Goal: Transaction & Acquisition: Purchase product/service

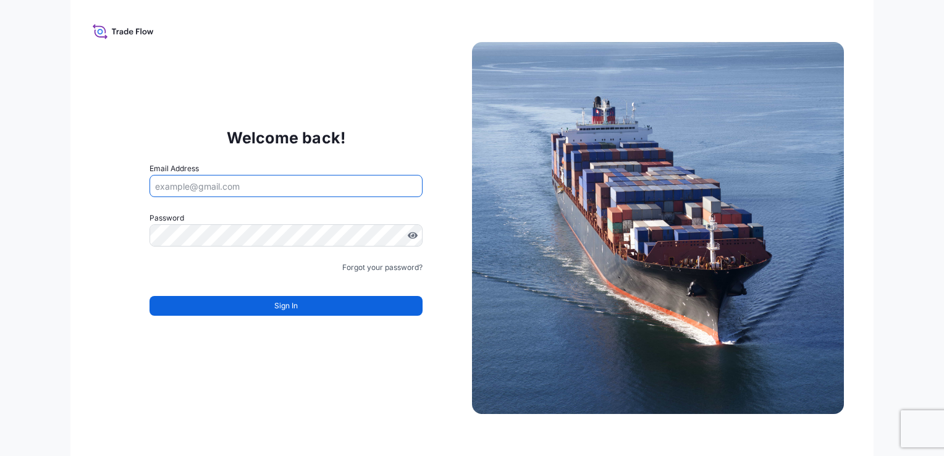
click at [363, 191] on input "Email Address" at bounding box center [285, 186] width 273 height 22
paste input "[EMAIL_ADDRESS][DOMAIN_NAME]"
type input "[EMAIL_ADDRESS][DOMAIN_NAME]"
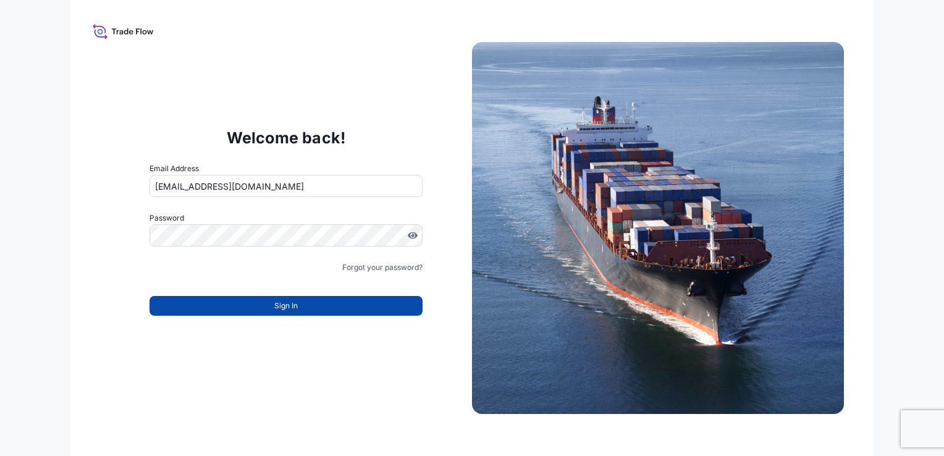
click at [342, 300] on button "Sign In" at bounding box center [285, 306] width 273 height 20
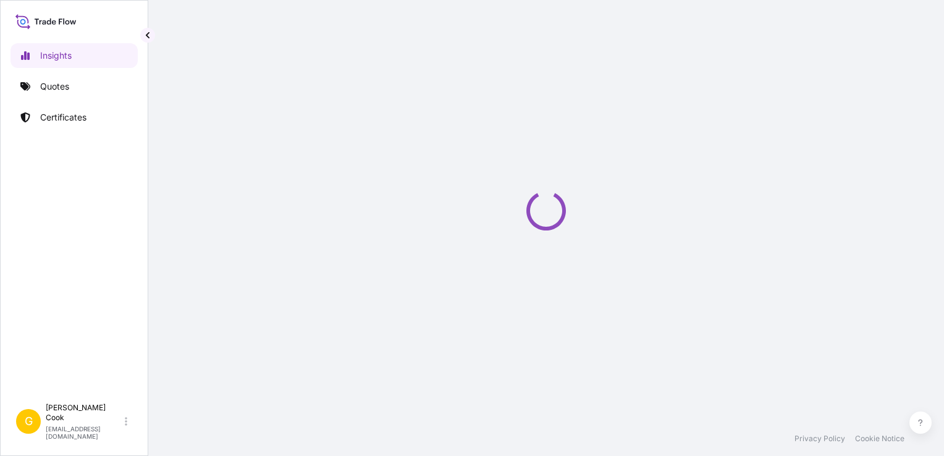
select select "2025"
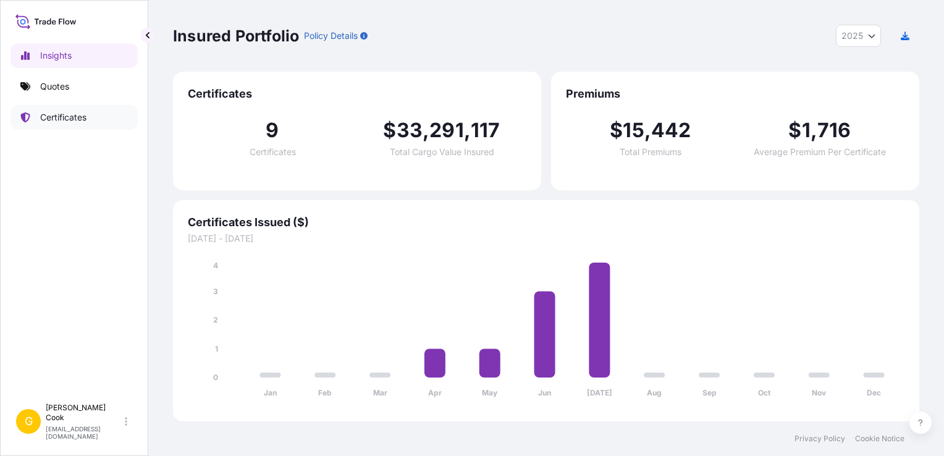
click at [81, 115] on p "Certificates" at bounding box center [63, 117] width 46 height 12
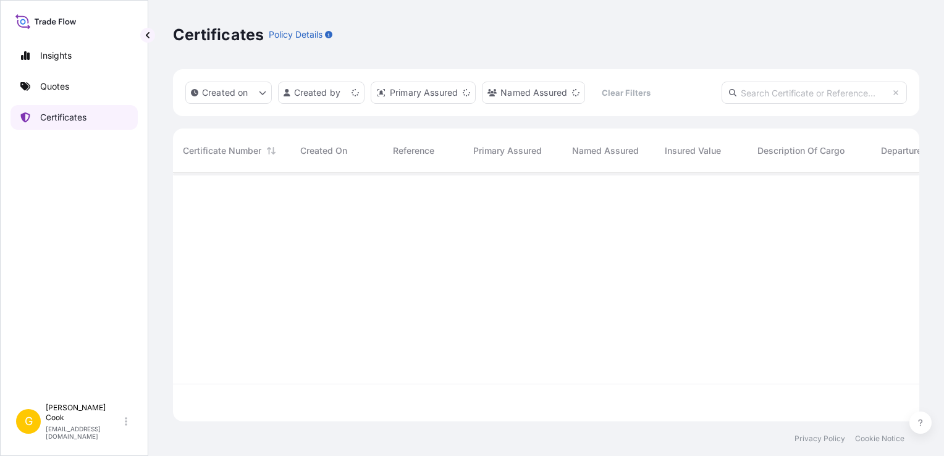
scroll to position [246, 736]
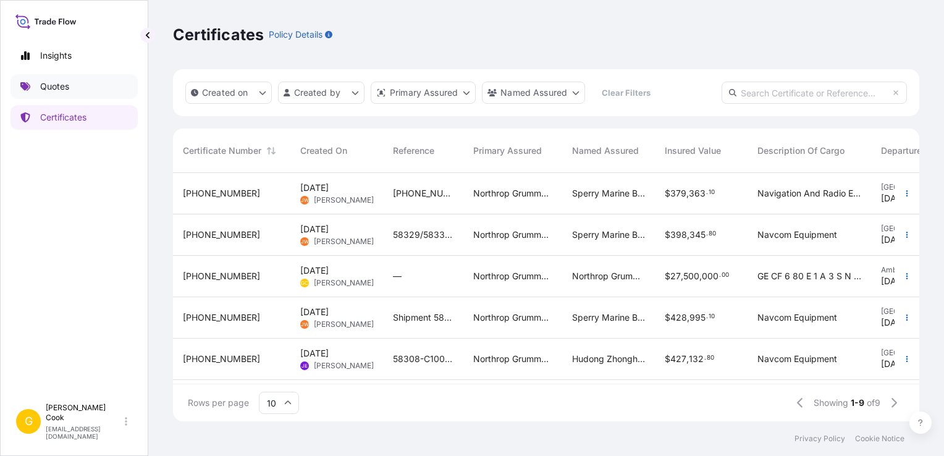
click at [84, 89] on link "Quotes" at bounding box center [73, 86] width 127 height 25
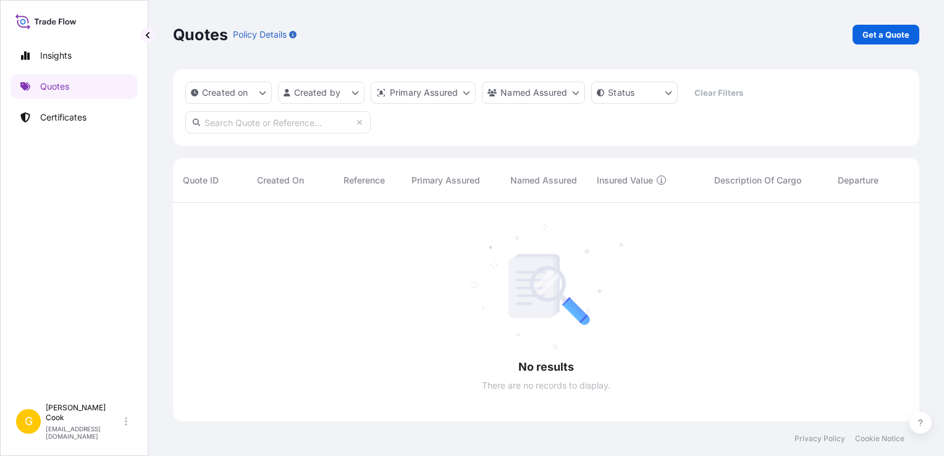
scroll to position [254, 736]
click at [880, 42] on link "Get a Quote" at bounding box center [885, 35] width 67 height 20
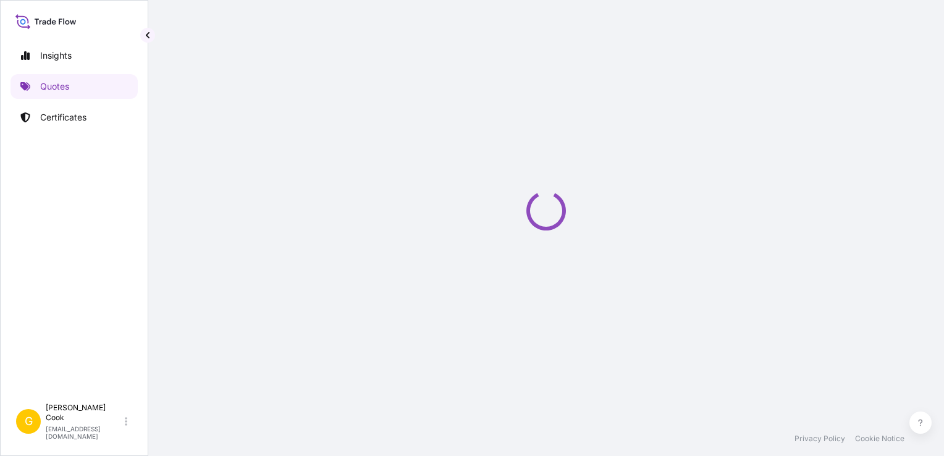
select select "Ocean Vessel"
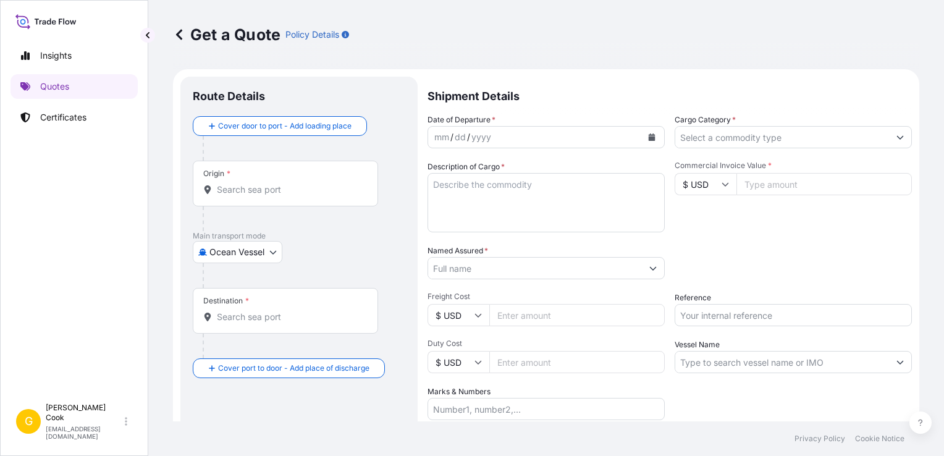
scroll to position [20, 0]
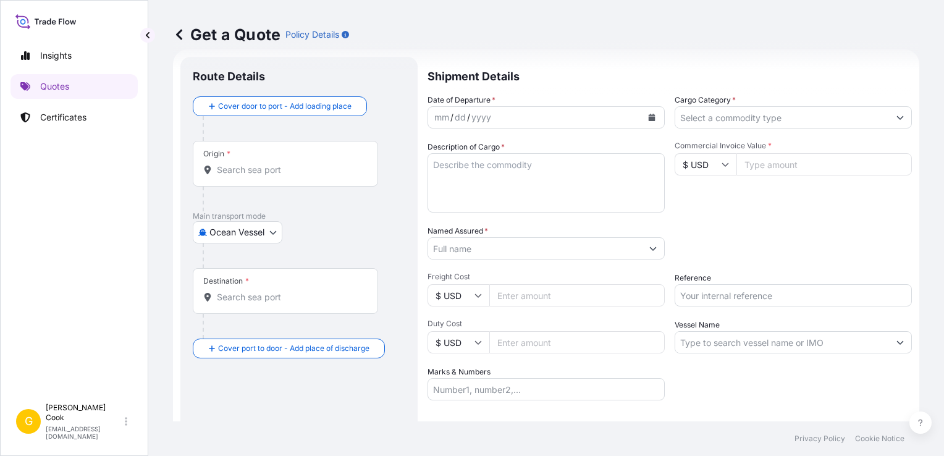
click at [519, 114] on div "mm / dd / yyyy" at bounding box center [535, 117] width 214 height 22
click at [648, 114] on icon "Calendar" at bounding box center [651, 117] width 7 height 7
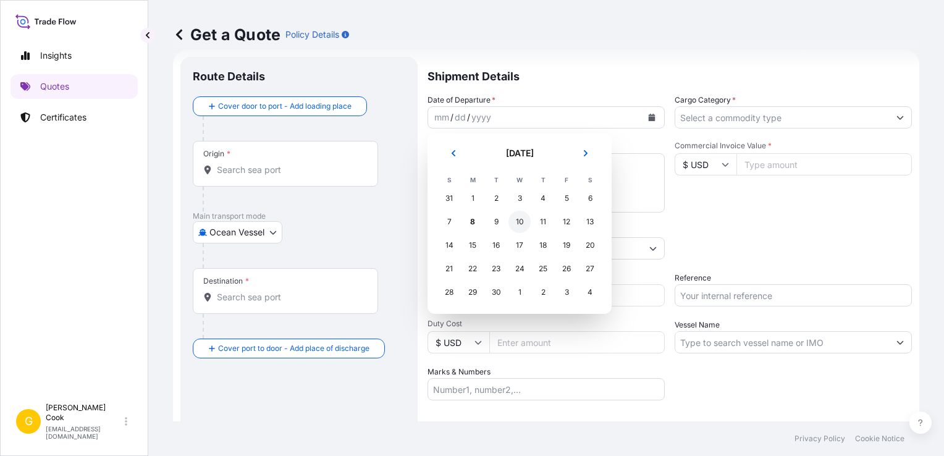
click at [511, 220] on div "10" at bounding box center [519, 222] width 22 height 22
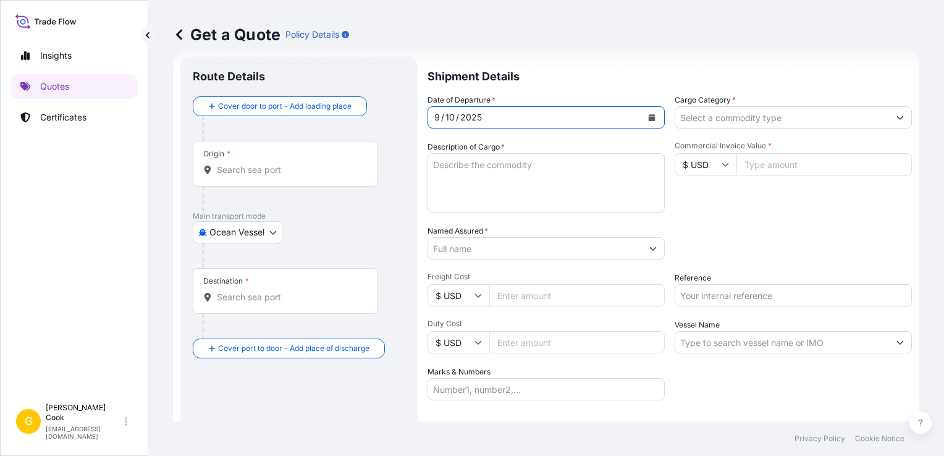
click at [474, 168] on textarea "Description of Cargo *" at bounding box center [545, 182] width 237 height 59
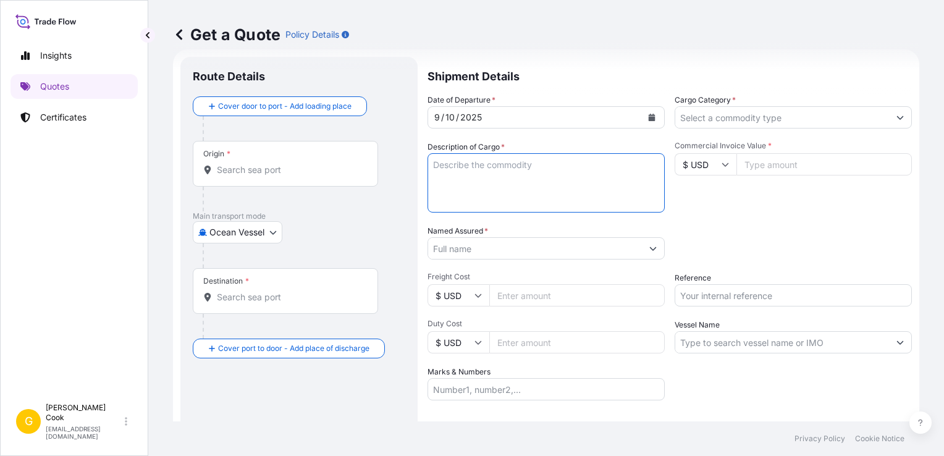
paste textarea "Thrust Reverse Kit Thrust Reverser, PN 683L247G04, SN R555-369 Translating Cowl…"
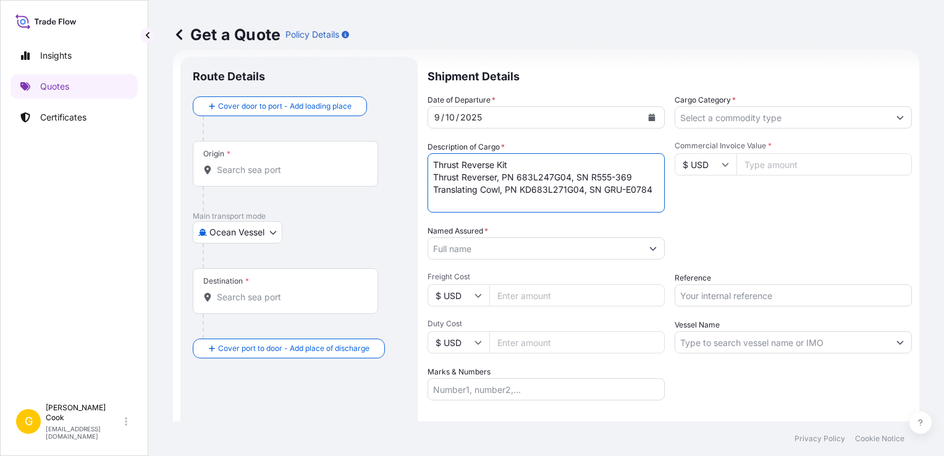
scroll to position [7, 0]
drag, startPoint x: 508, startPoint y: 159, endPoint x: 511, endPoint y: 166, distance: 6.9
click at [509, 159] on textarea "Thrust Reverse Kit Thrust Reverser, PN 683L247G04, SN R555-369 Translating Cowl…" at bounding box center [545, 182] width 237 height 59
type textarea "Thrust Reverse Kit: Thrust Reverser, PN 683L247G04, SN R555-369 Translating Cow…"
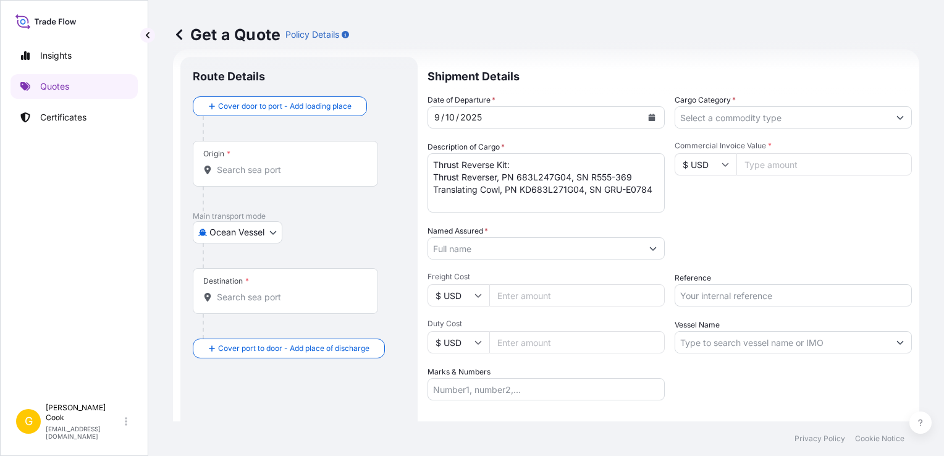
click at [775, 167] on input "Commercial Invoice Value *" at bounding box center [823, 164] width 175 height 22
type input "2000000"
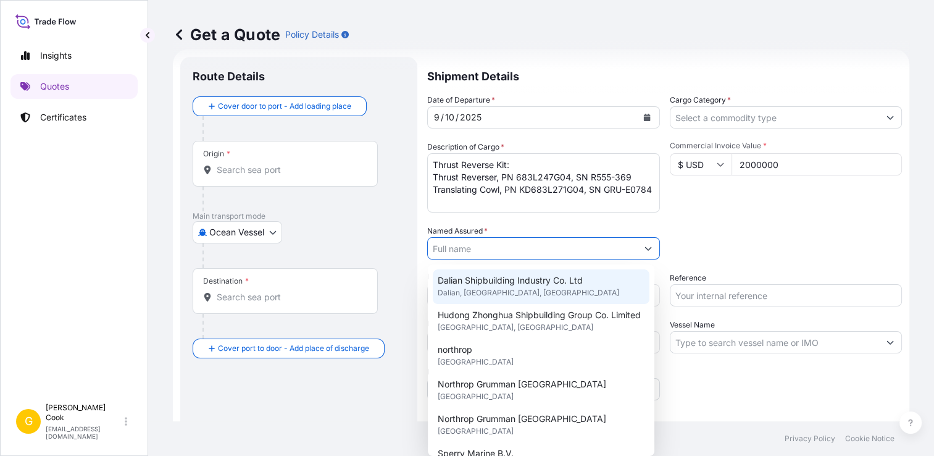
click at [723, 228] on div "Packing Category Type to search a container mode Please select a primary mode o…" at bounding box center [786, 242] width 233 height 35
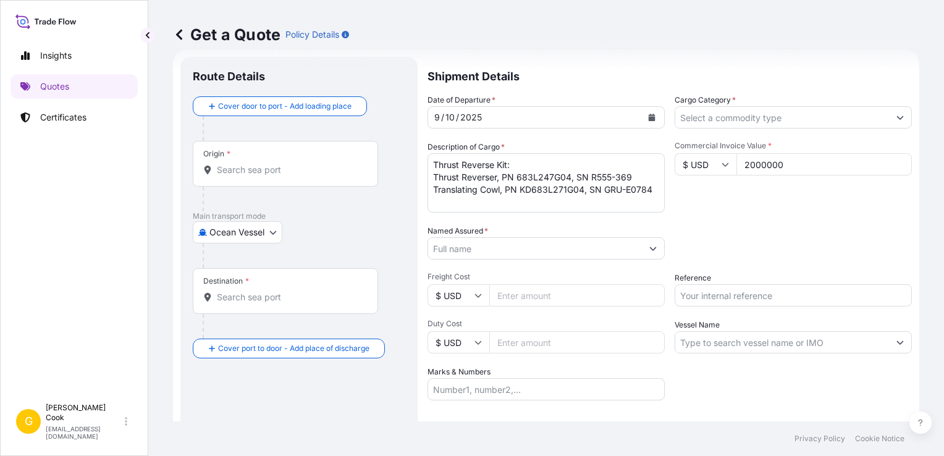
click at [485, 251] on input "Named Assured *" at bounding box center [535, 248] width 214 height 22
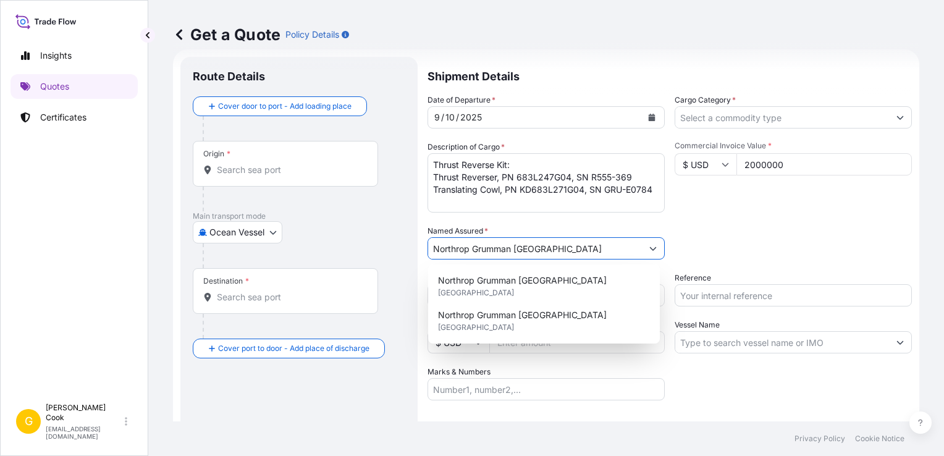
type input "Northrop Grumman [GEOGRAPHIC_DATA]"
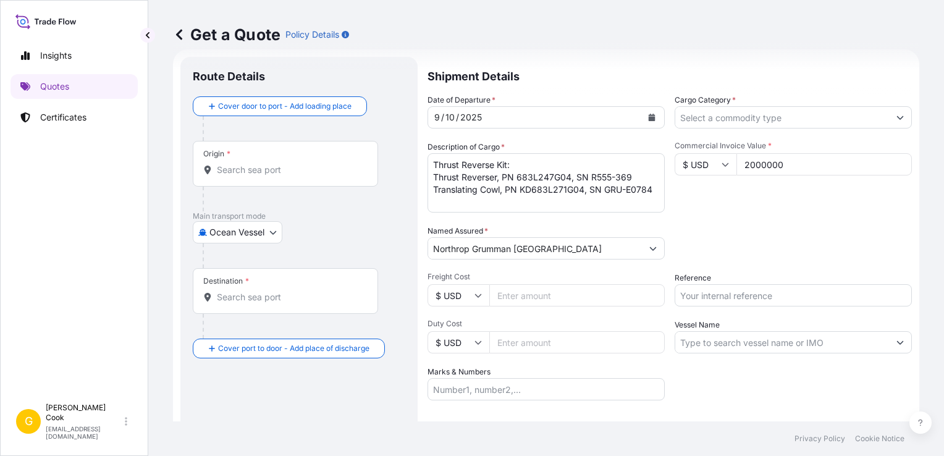
click at [715, 245] on div "Packing Category Type to search a container mode Please select a primary mode o…" at bounding box center [792, 242] width 237 height 35
click at [271, 230] on body "Insights Quotes Certificates G [PERSON_NAME] [EMAIL_ADDRESS][DOMAIN_NAME] Get a…" at bounding box center [472, 228] width 944 height 456
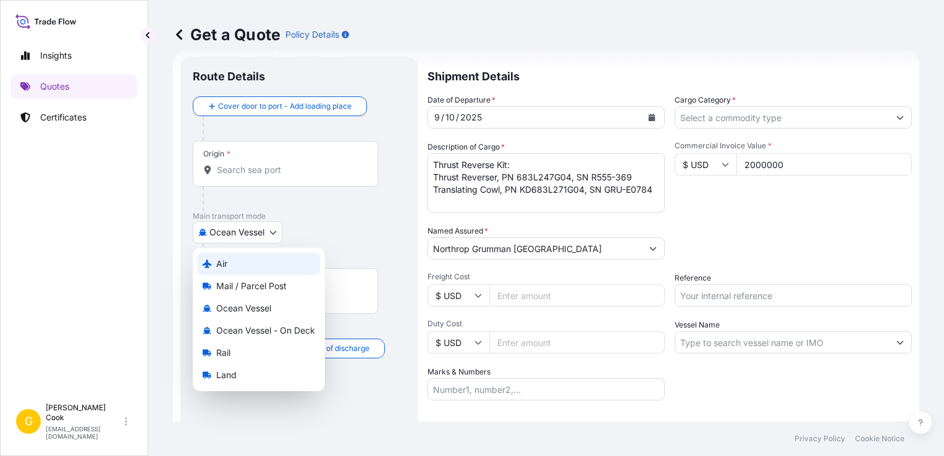
click at [247, 261] on div "Air" at bounding box center [259, 264] width 122 height 22
select select "Air"
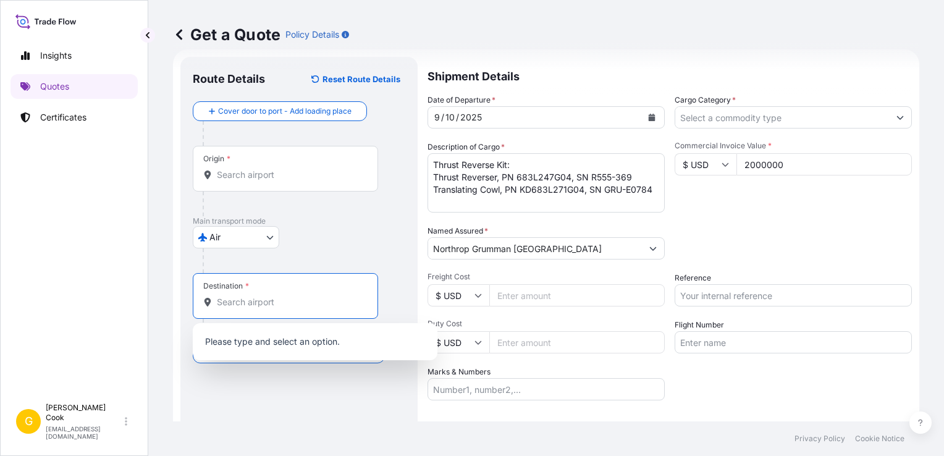
click at [345, 310] on div "Destination *" at bounding box center [285, 296] width 185 height 46
click at [345, 308] on input "Destination *" at bounding box center [290, 302] width 146 height 12
click at [286, 305] on input "Destination * Please select a destination" at bounding box center [290, 302] width 146 height 12
click at [271, 179] on input "Origin *" at bounding box center [290, 175] width 146 height 12
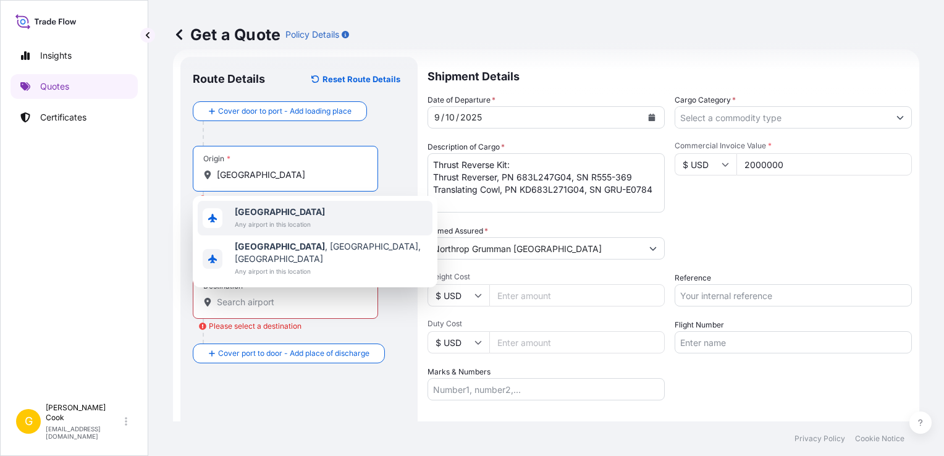
click at [269, 209] on span "[GEOGRAPHIC_DATA]" at bounding box center [280, 212] width 90 height 12
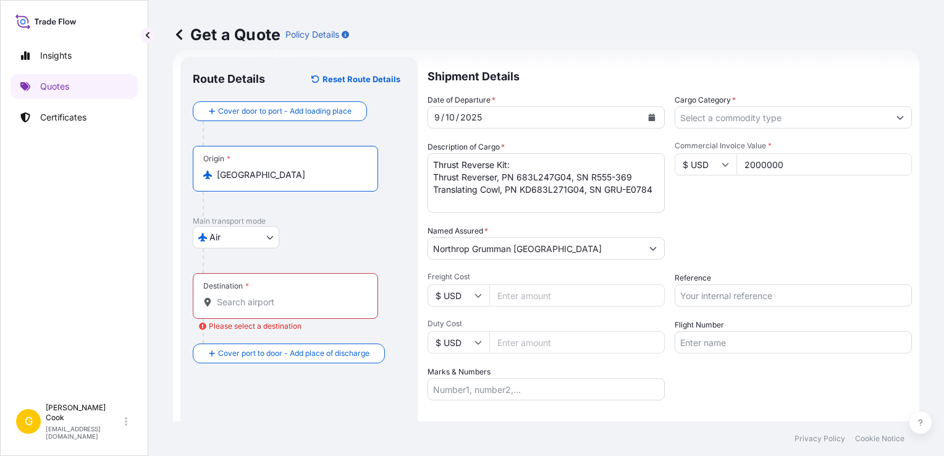
type input "[GEOGRAPHIC_DATA]"
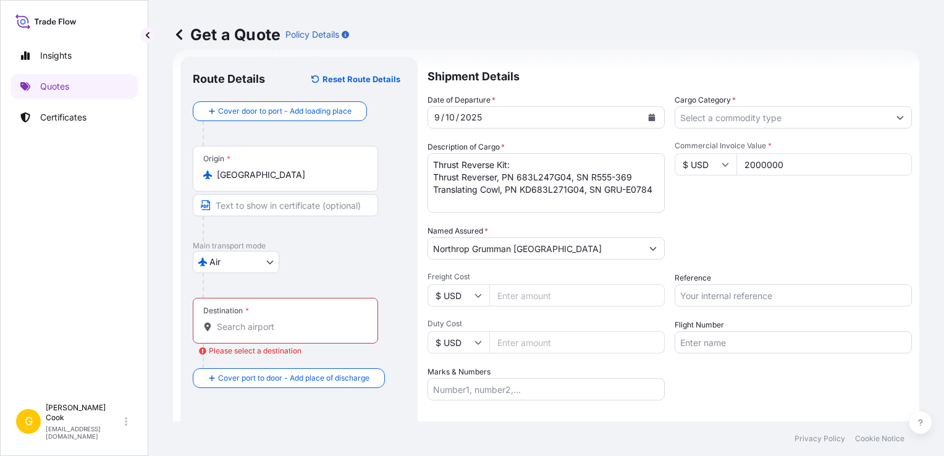
click at [267, 289] on div "Cover door to port - Add loading place Place of loading Road / [GEOGRAPHIC_DATA…" at bounding box center [299, 244] width 212 height 287
click at [269, 308] on div "Destination *" at bounding box center [285, 321] width 185 height 46
click at [269, 321] on input "Destination * Please select a destination" at bounding box center [290, 327] width 146 height 12
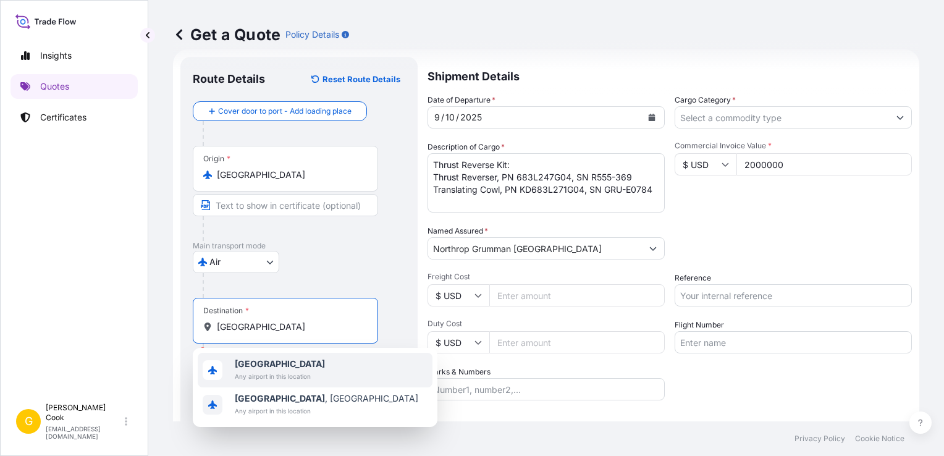
click at [272, 359] on span "[GEOGRAPHIC_DATA]" at bounding box center [280, 364] width 90 height 12
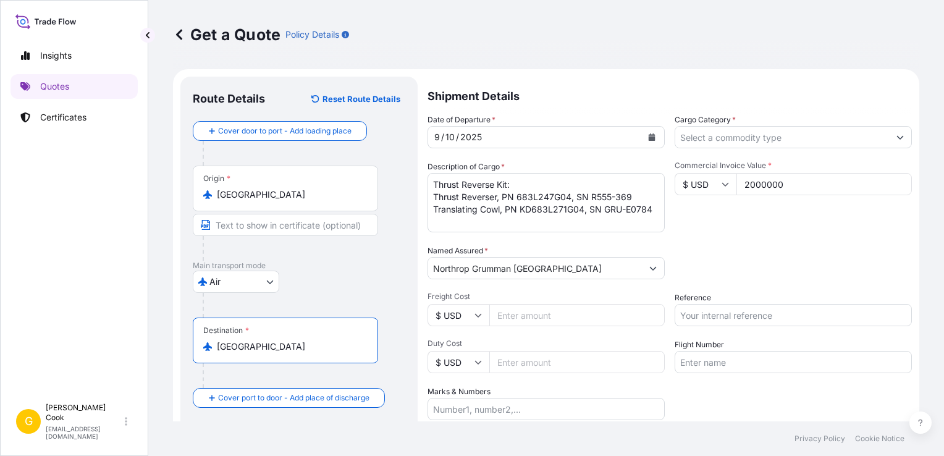
type input "[GEOGRAPHIC_DATA]"
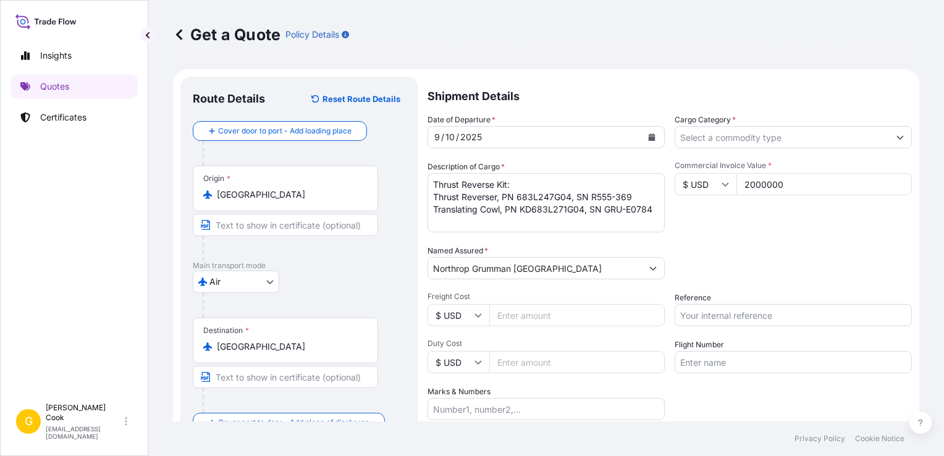
click at [750, 256] on div "Packing Category Type to search a container mode Please select a primary mode o…" at bounding box center [792, 262] width 237 height 35
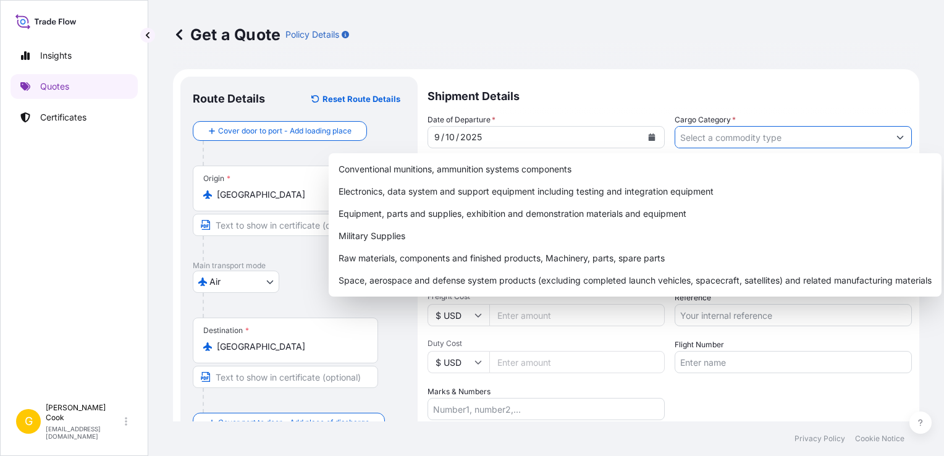
click at [897, 136] on icon "Show suggestions" at bounding box center [900, 138] width 7 height 4
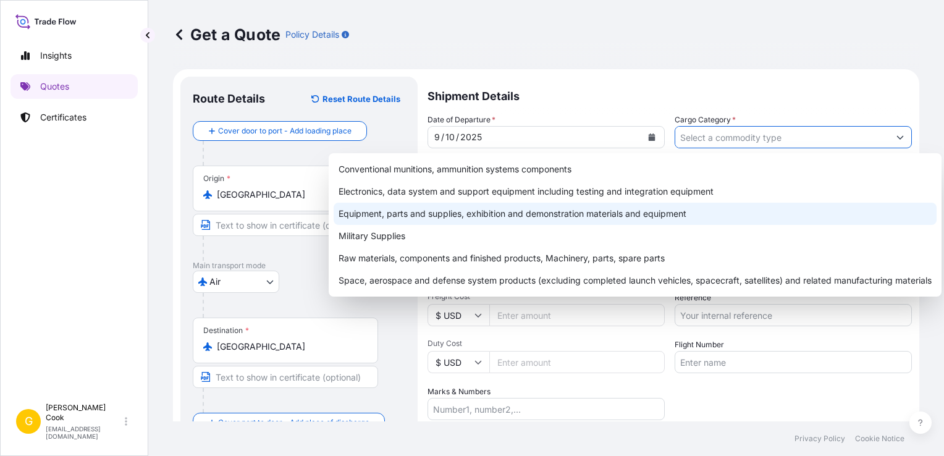
click at [400, 219] on div "Equipment, parts and supplies, exhibition and demonstration materials and equip…" at bounding box center [635, 214] width 603 height 22
type input "Equipment, parts and supplies, exhibition and demonstration materials and equip…"
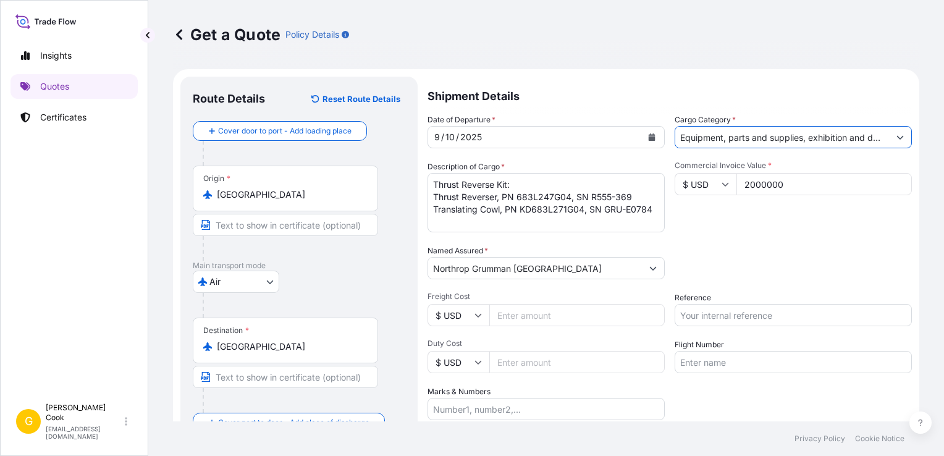
click at [721, 249] on div "Packing Category Type to search a container mode Please select a primary mode o…" at bounding box center [792, 262] width 237 height 35
click at [309, 225] on input "Text to appear on certificate" at bounding box center [285, 225] width 185 height 22
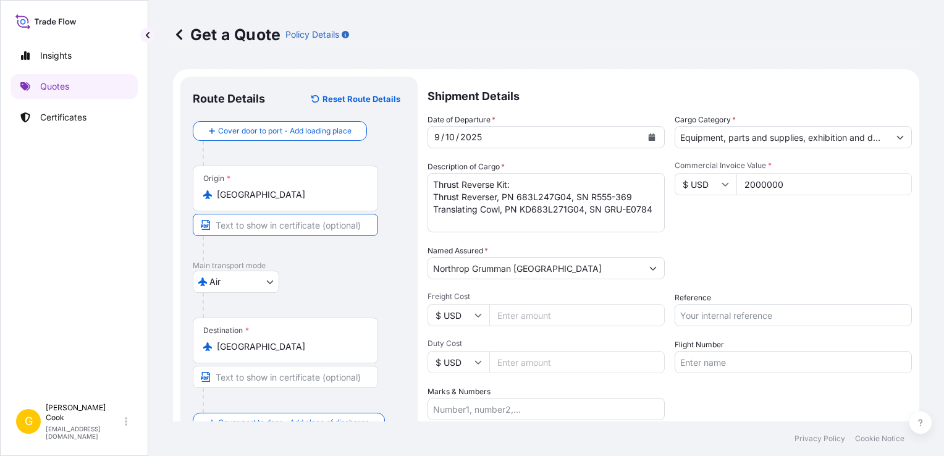
paste input "ST Engineering Aerospace Solutions A/S, [GEOGRAPHIC_DATA], Filial [GEOGRAPHIC_D…"
type input "ST Engineering Aerospace Solutions A/S, [GEOGRAPHIC_DATA], Filial [GEOGRAPHIC_D…"
click at [252, 377] on input "Text to appear on certificate" at bounding box center [285, 377] width 185 height 22
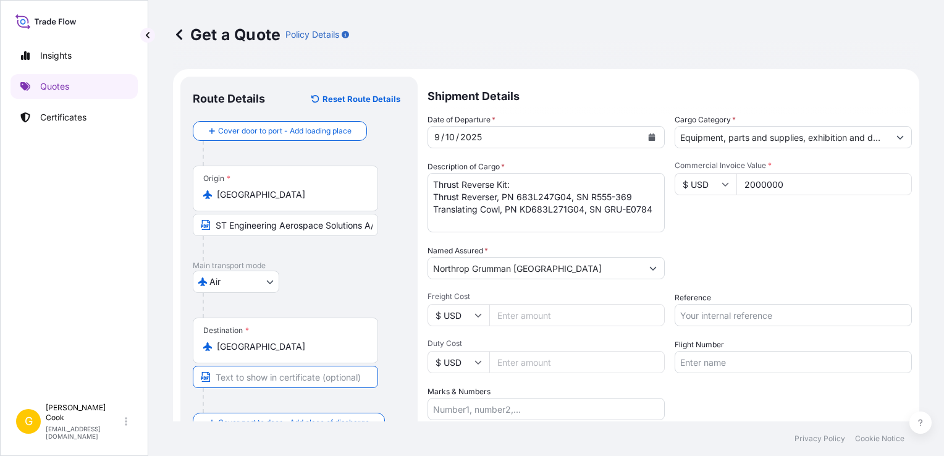
click at [238, 377] on input "Text to appear on certificate" at bounding box center [285, 377] width 185 height 22
paste input "Northrop Grumman Australia ([GEOGRAPHIC_DATA]) c/o 33 Squadron Hanger RAAF Ambe…"
type input "Northrop Grumman Australia ([GEOGRAPHIC_DATA]) c/o 33 Squadron Hanger RAAF Ambe…"
click at [795, 392] on div "Date of Departure * [DATE] Cargo Category * Equipment, parts and supplies, exhi…" at bounding box center [669, 267] width 484 height 306
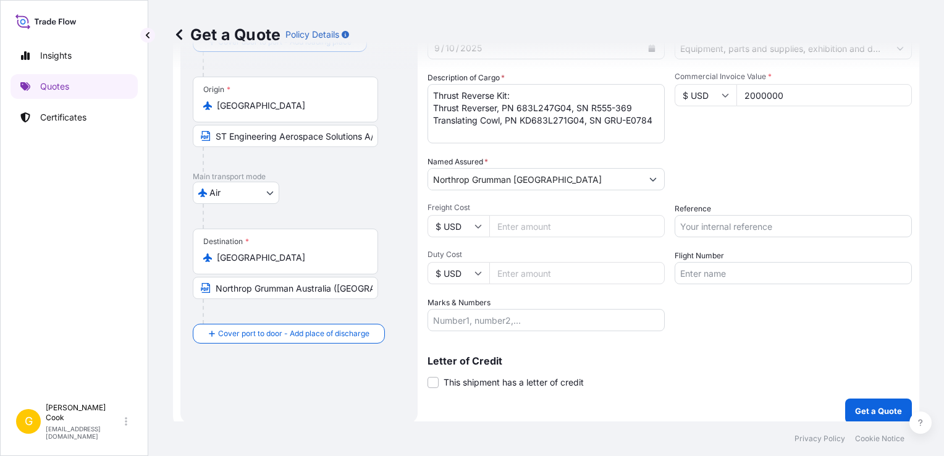
scroll to position [97, 0]
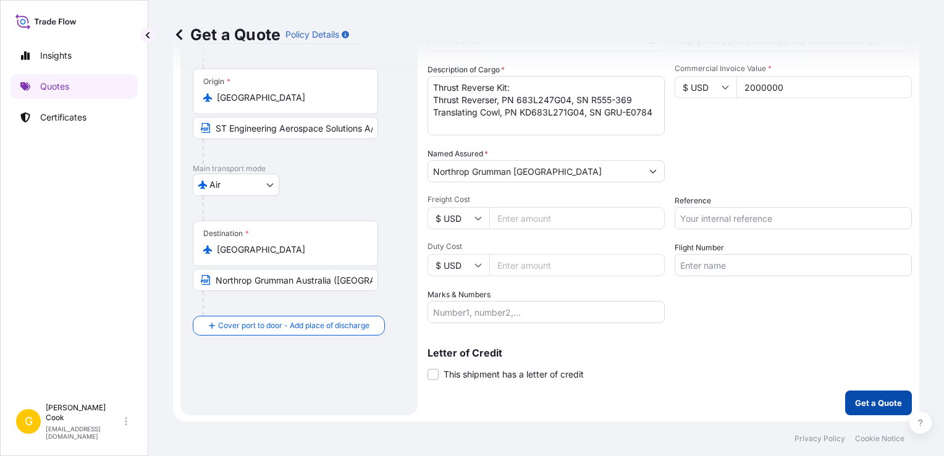
click at [855, 401] on p "Get a Quote" at bounding box center [878, 403] width 47 height 12
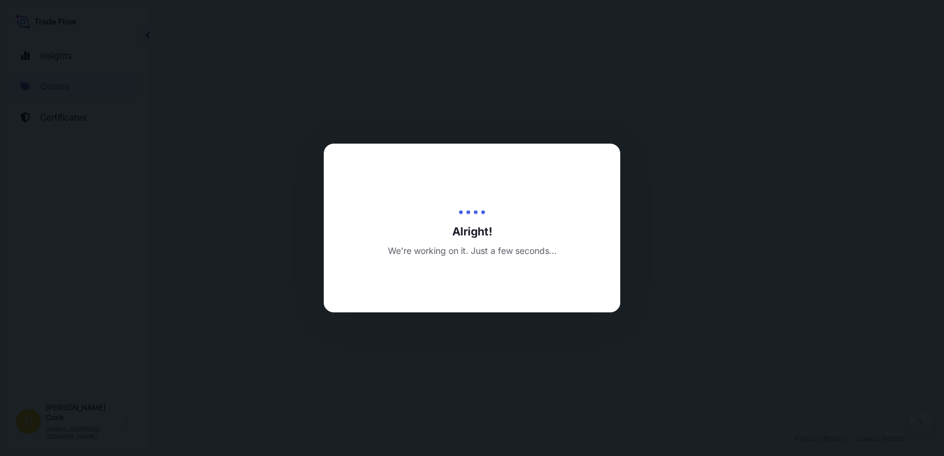
select select "Air"
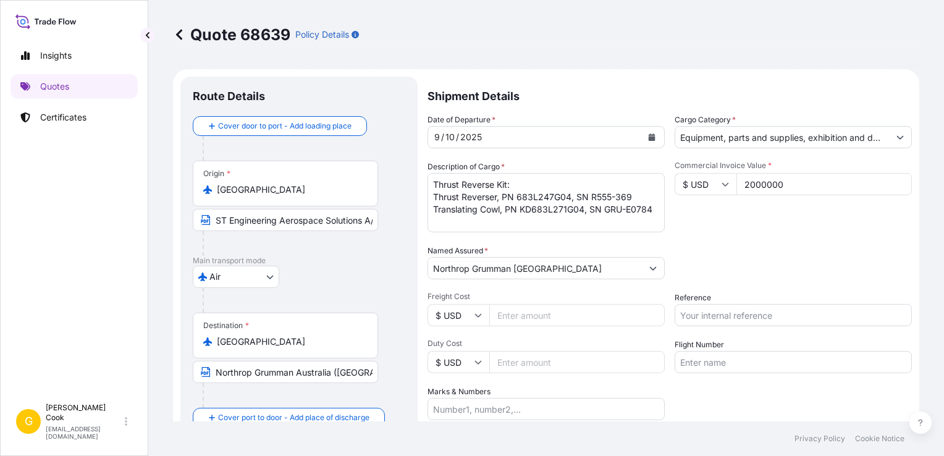
click at [183, 36] on icon at bounding box center [179, 34] width 12 height 12
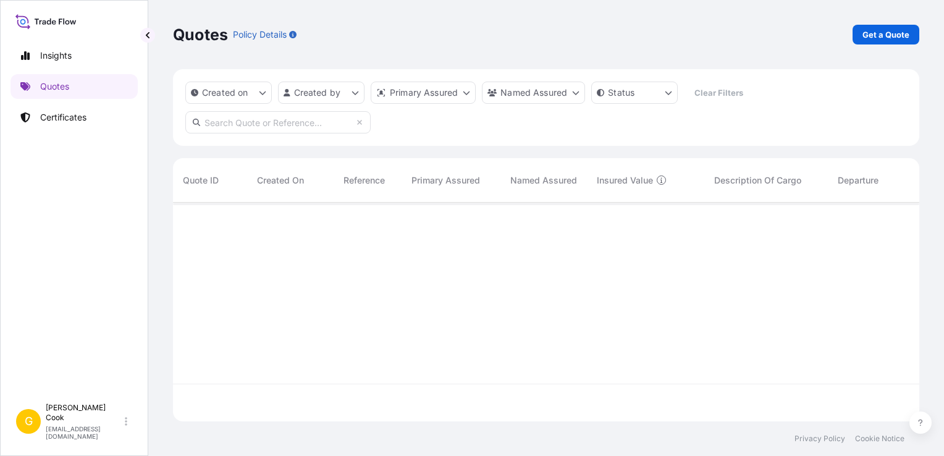
scroll to position [216, 736]
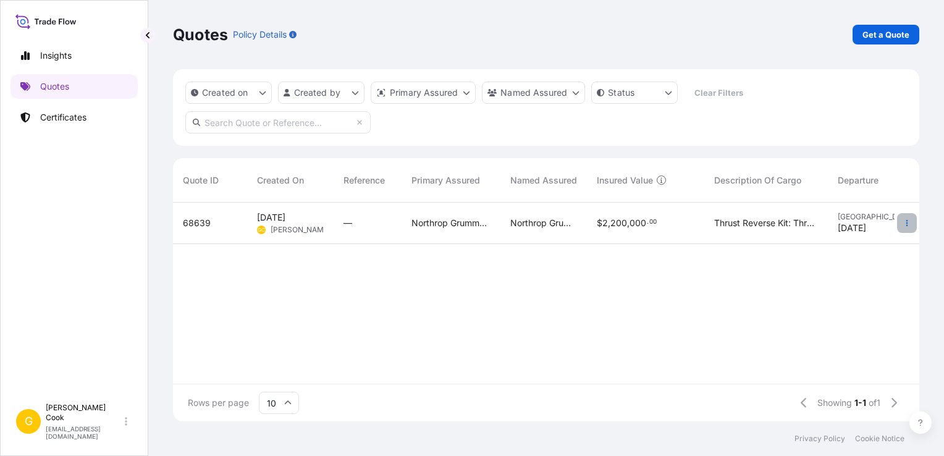
click at [903, 225] on icon "button" at bounding box center [906, 222] width 7 height 7
click at [906, 221] on icon "button" at bounding box center [907, 223] width 2 height 6
click at [82, 422] on p "[PERSON_NAME]" at bounding box center [84, 413] width 77 height 20
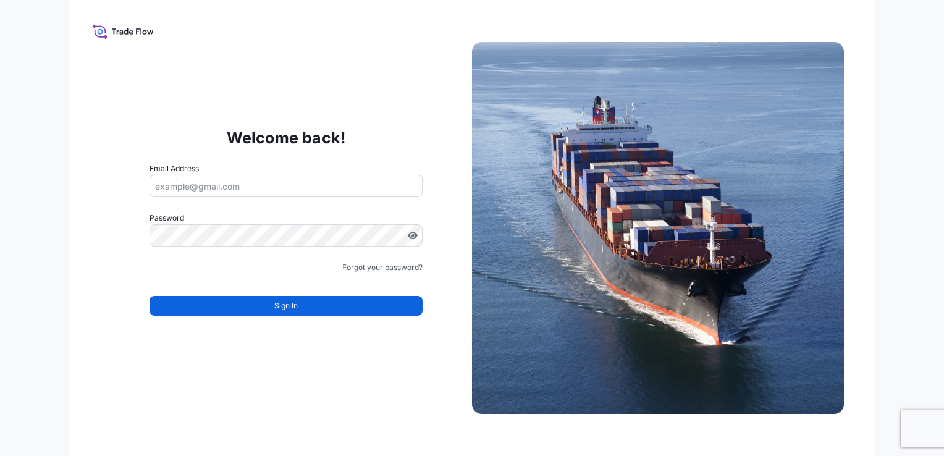
click at [292, 188] on input "Email Address" at bounding box center [285, 186] width 273 height 22
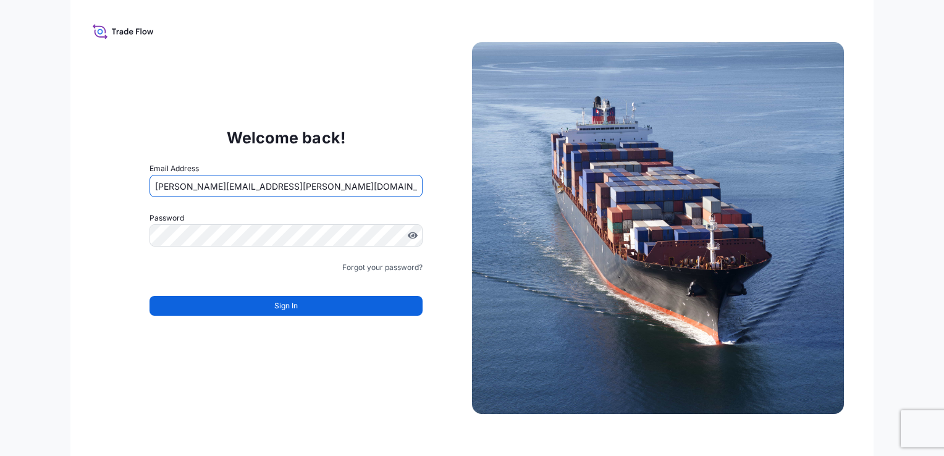
type input "[PERSON_NAME][EMAIL_ADDRESS][PERSON_NAME][DOMAIN_NAME]"
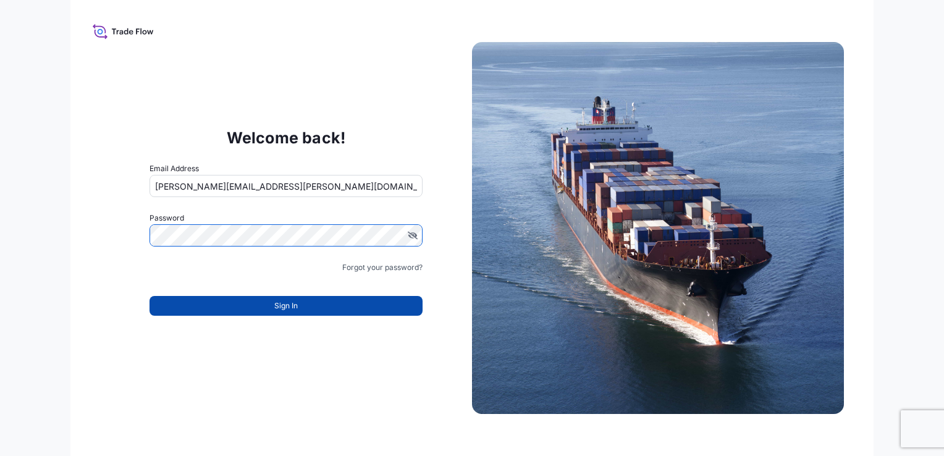
click at [269, 308] on button "Sign In" at bounding box center [285, 306] width 273 height 20
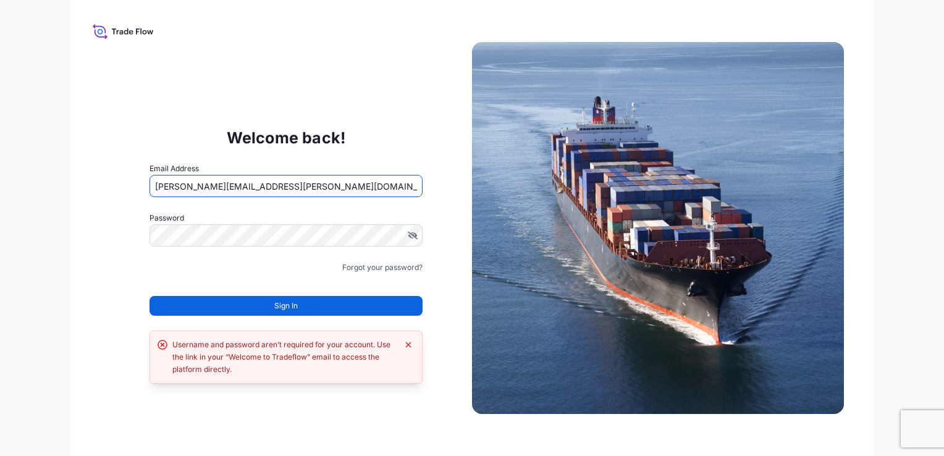
click at [256, 185] on input "[PERSON_NAME][EMAIL_ADDRESS][PERSON_NAME][DOMAIN_NAME]" at bounding box center [285, 186] width 273 height 22
click at [363, 268] on link "Forgot your password?" at bounding box center [382, 267] width 80 height 12
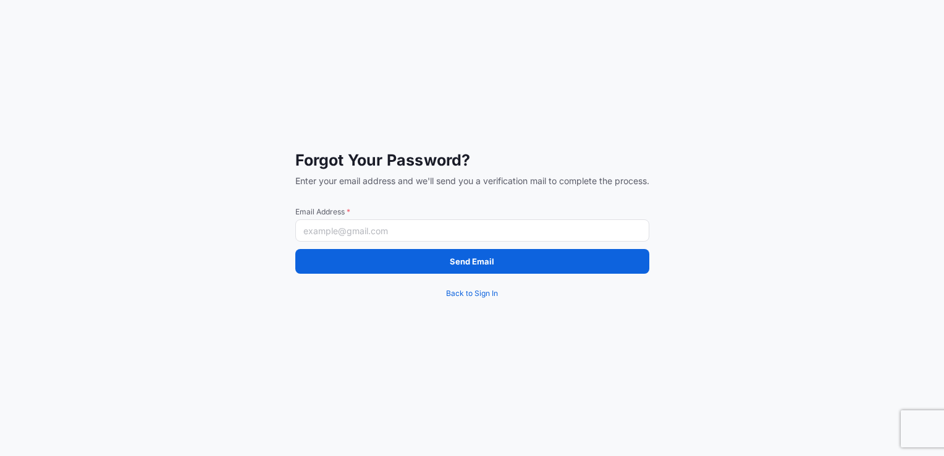
click at [359, 226] on input "Email Address *" at bounding box center [472, 230] width 354 height 22
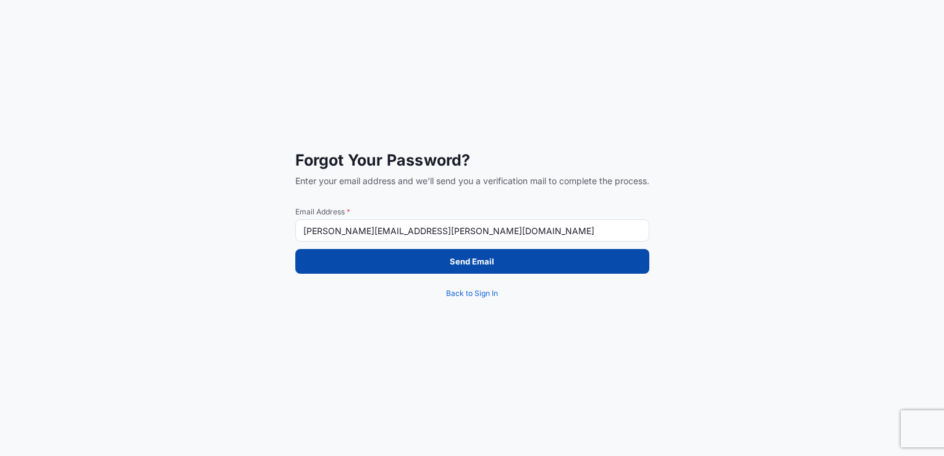
type input "[PERSON_NAME][EMAIL_ADDRESS][PERSON_NAME][DOMAIN_NAME]"
click at [384, 249] on button "Send Email" at bounding box center [472, 261] width 354 height 25
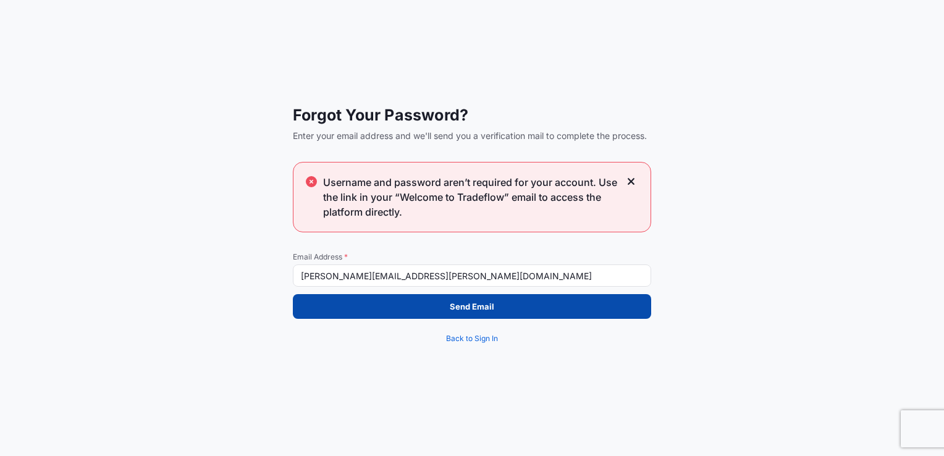
click at [489, 300] on p "Send Email" at bounding box center [472, 306] width 44 height 12
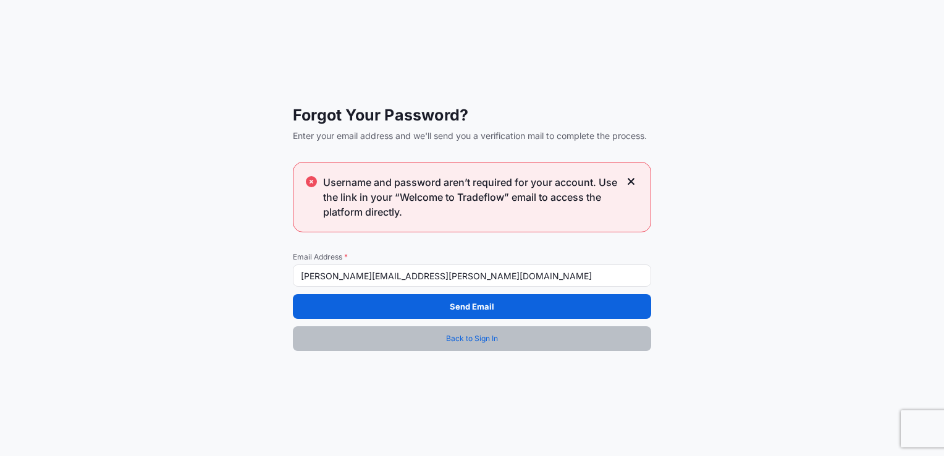
click at [489, 337] on span "Back to Sign In" at bounding box center [472, 338] width 52 height 12
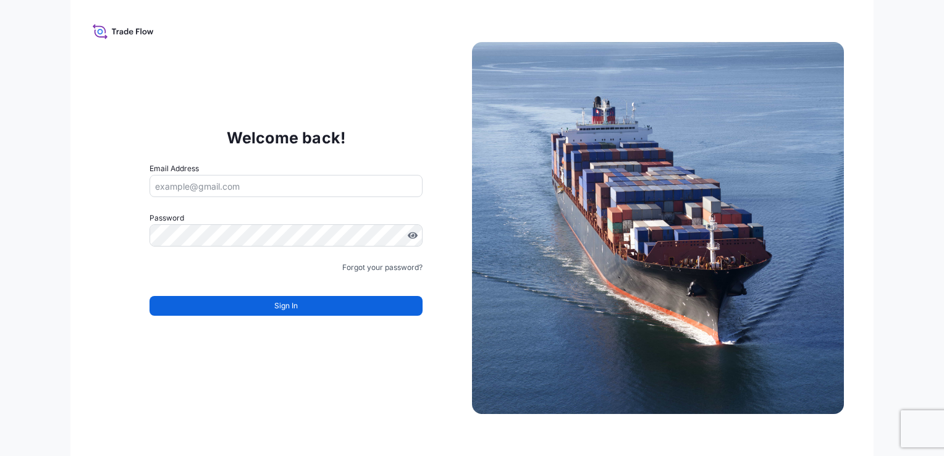
click at [330, 67] on div "Welcome back! Email Address Password Must include: Upper & lower case letters S…" at bounding box center [472, 228] width 804 height 456
click at [114, 26] on icon at bounding box center [123, 31] width 61 height 18
click at [311, 193] on input "Email Address" at bounding box center [285, 186] width 273 height 22
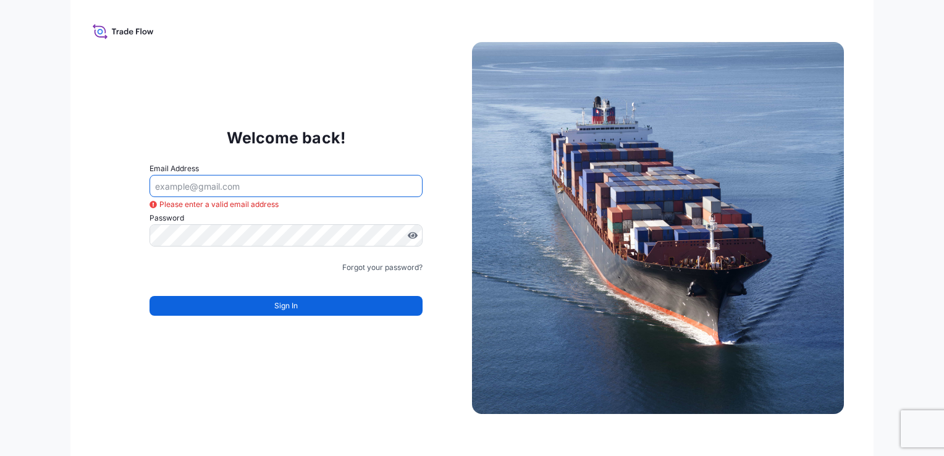
click at [333, 183] on input "Email Address" at bounding box center [285, 186] width 273 height 22
paste input "[EMAIL_ADDRESS][DOMAIN_NAME]"
type input "[EMAIL_ADDRESS][DOMAIN_NAME]"
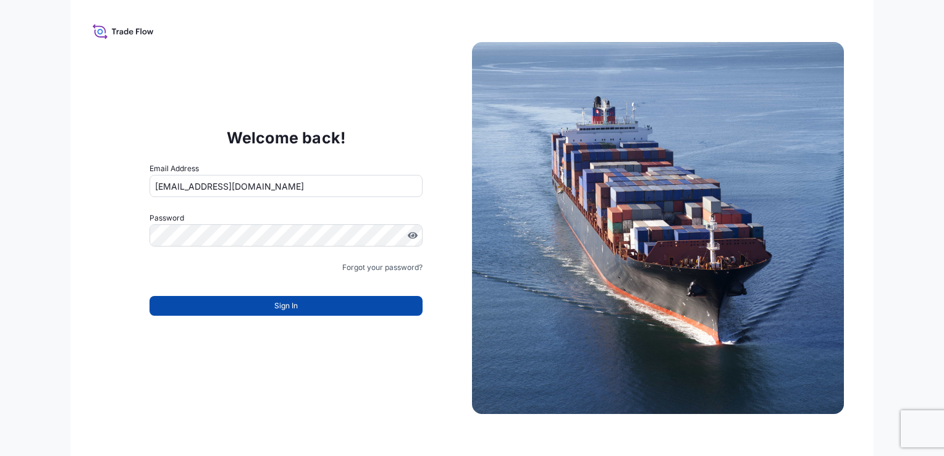
click at [346, 302] on button "Sign In" at bounding box center [285, 306] width 273 height 20
